Goal: Task Accomplishment & Management: Use online tool/utility

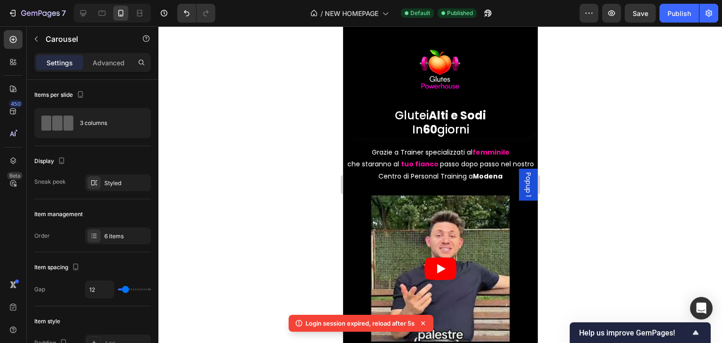
scroll to position [235, 0]
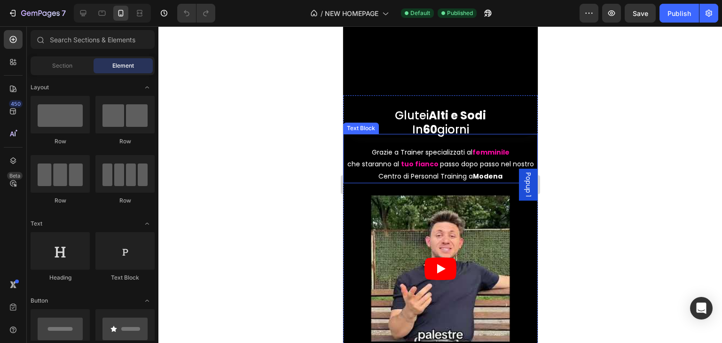
scroll to position [188, 0]
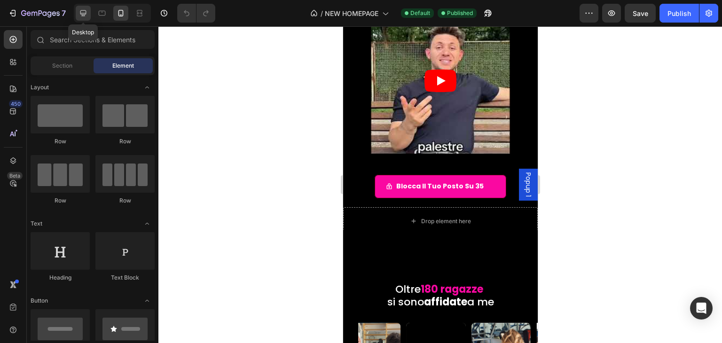
click at [84, 11] on icon at bounding box center [82, 12] width 9 height 9
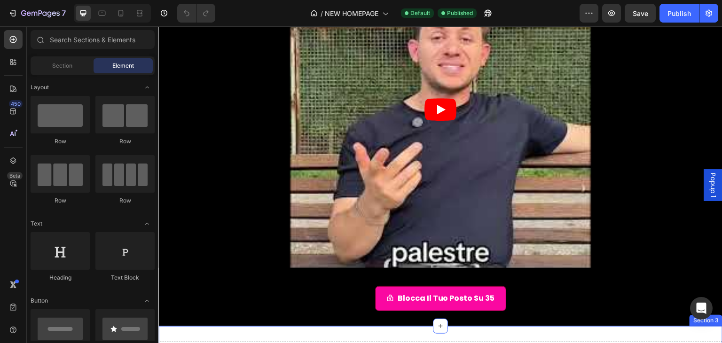
scroll to position [329, 0]
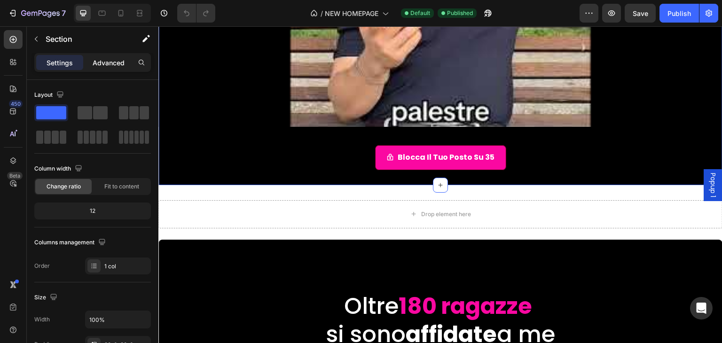
click at [90, 60] on div "Advanced" at bounding box center [108, 62] width 47 height 15
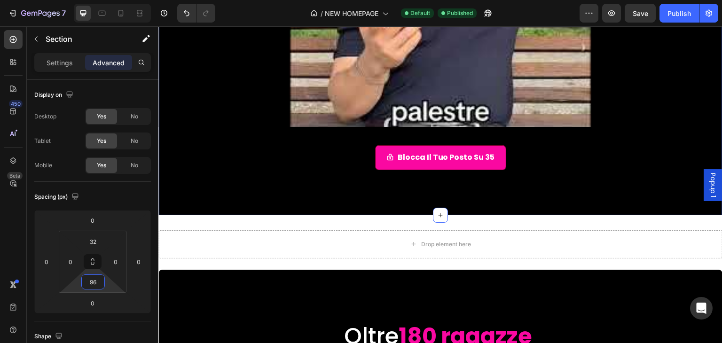
type input "78"
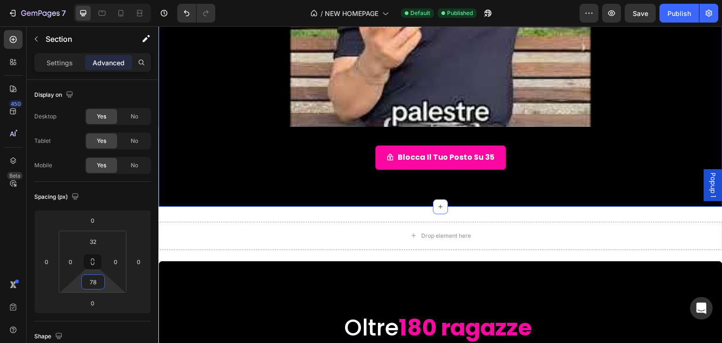
drag, startPoint x: 106, startPoint y: 282, endPoint x: 110, endPoint y: 264, distance: 18.4
click at [110, 0] on html "7 / NEW HOMEPAGE Default Published Preview Save Publish 450 Beta Sections(18) E…" at bounding box center [361, 0] width 722 height 0
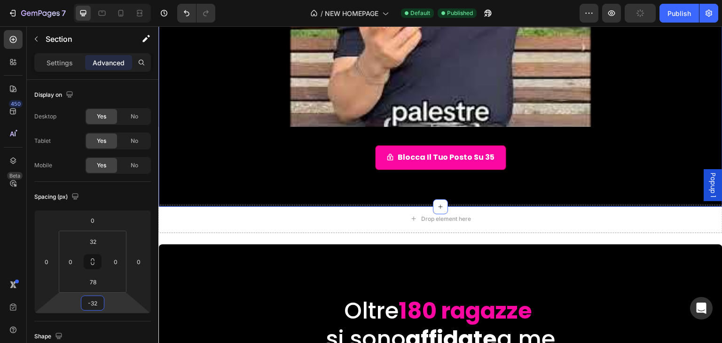
type input "-36"
drag, startPoint x: 113, startPoint y: 299, endPoint x: 118, endPoint y: 308, distance: 10.2
click at [118, 0] on html "7 / NEW HOMEPAGE Default Need republishing Preview Publish 450 Beta Sections(18…" at bounding box center [361, 0] width 722 height 0
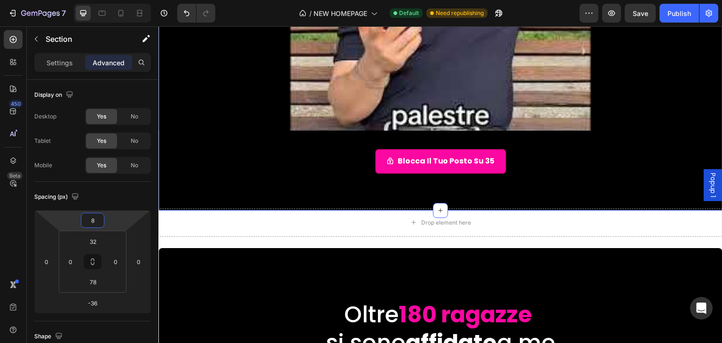
type input "22"
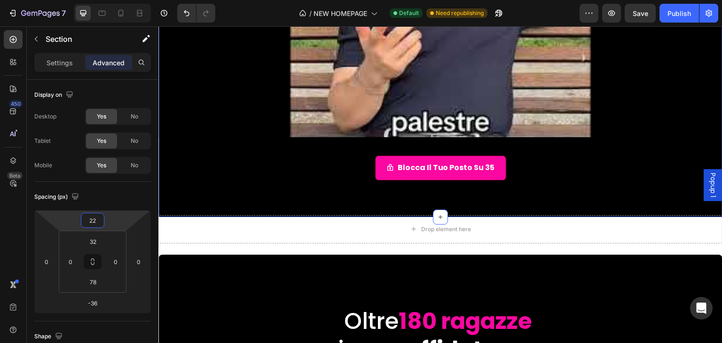
drag, startPoint x: 116, startPoint y: 224, endPoint x: 119, endPoint y: 219, distance: 6.1
click at [119, 0] on html "7 / NEW HOMEPAGE Default Need republishing Preview Save Publish 450 Beta Sectio…" at bounding box center [361, 0] width 722 height 0
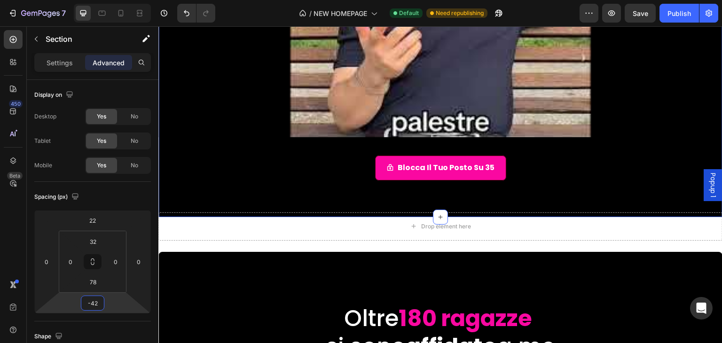
type input "-30"
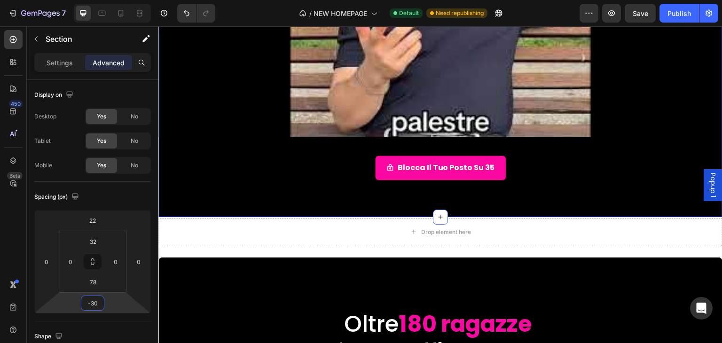
drag, startPoint x: 111, startPoint y: 308, endPoint x: 117, endPoint y: 299, distance: 10.3
click at [117, 0] on html "7 / NEW HOMEPAGE Default Need republishing Preview Save Publish 450 Beta Sectio…" at bounding box center [361, 0] width 722 height 0
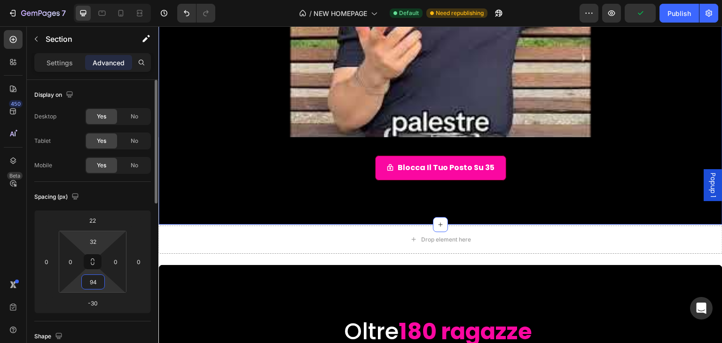
drag, startPoint x: 108, startPoint y: 282, endPoint x: 109, endPoint y: 237, distance: 45.1
click at [108, 0] on html "7 / NEW HOMEPAGE Default Need republishing Preview Publish 450 Beta Sections(18…" at bounding box center [361, 0] width 722 height 0
type input "96"
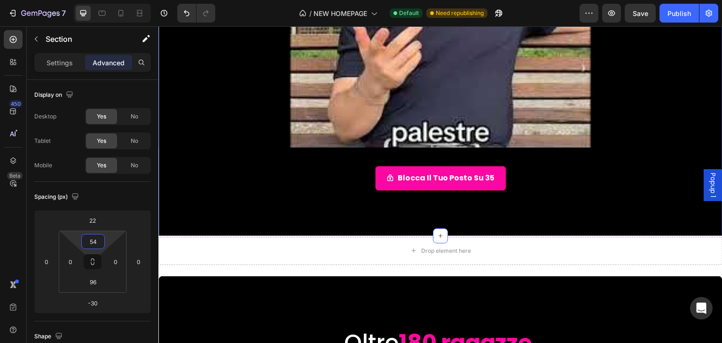
type input "64"
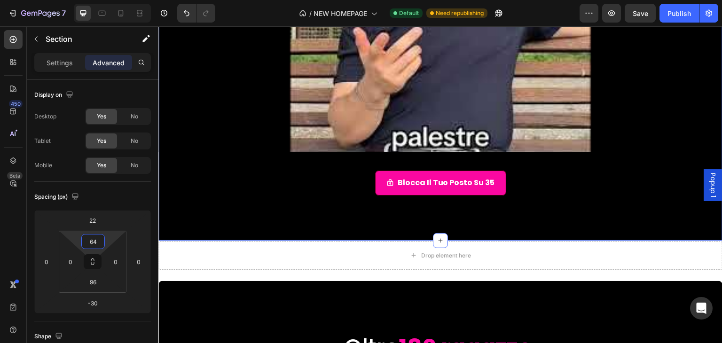
drag, startPoint x: 109, startPoint y: 237, endPoint x: 114, endPoint y: 222, distance: 15.5
click at [114, 0] on html "7 / NEW HOMEPAGE Default Need republishing Preview Save Publish 450 Beta Sectio…" at bounding box center [361, 0] width 722 height 0
type input "32"
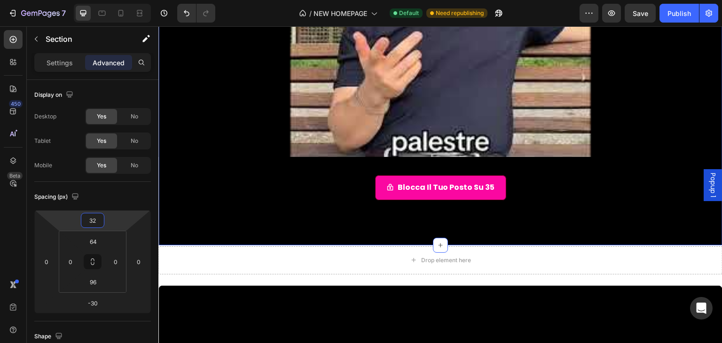
drag, startPoint x: 121, startPoint y: 220, endPoint x: 121, endPoint y: 212, distance: 7.5
click at [121, 0] on html "7 / NEW HOMEPAGE Default Need republishing Preview Save Publish 450 Beta Sectio…" at bounding box center [361, 0] width 722 height 0
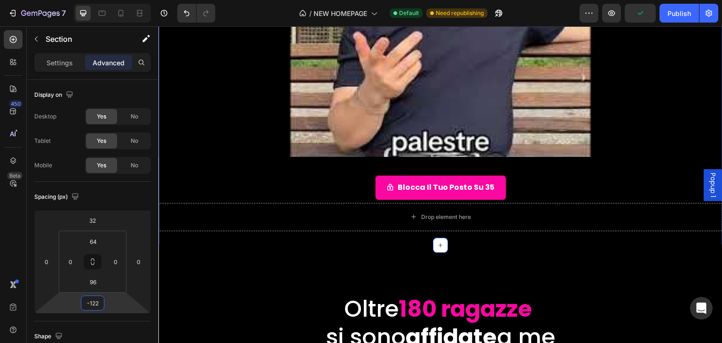
type input "-126"
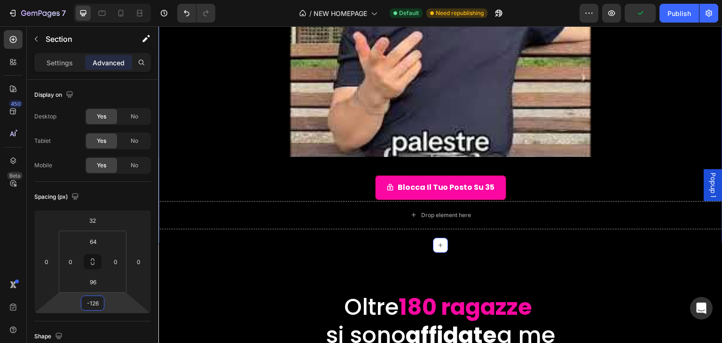
drag, startPoint x: 112, startPoint y: 302, endPoint x: 441, endPoint y: 93, distance: 390.1
click at [111, 0] on html "7 / NEW HOMEPAGE Default Need republishing Preview Publish 450 Beta Sections(18…" at bounding box center [361, 0] width 722 height 0
click at [687, 10] on div "Publish" at bounding box center [679, 13] width 24 height 10
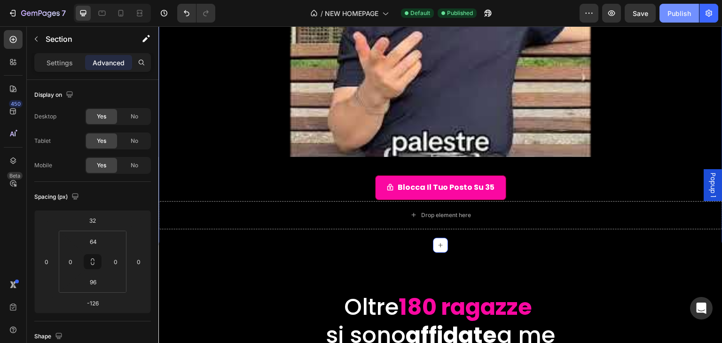
click at [683, 6] on button "Publish" at bounding box center [678, 13] width 39 height 19
